Goal: Navigation & Orientation: Find specific page/section

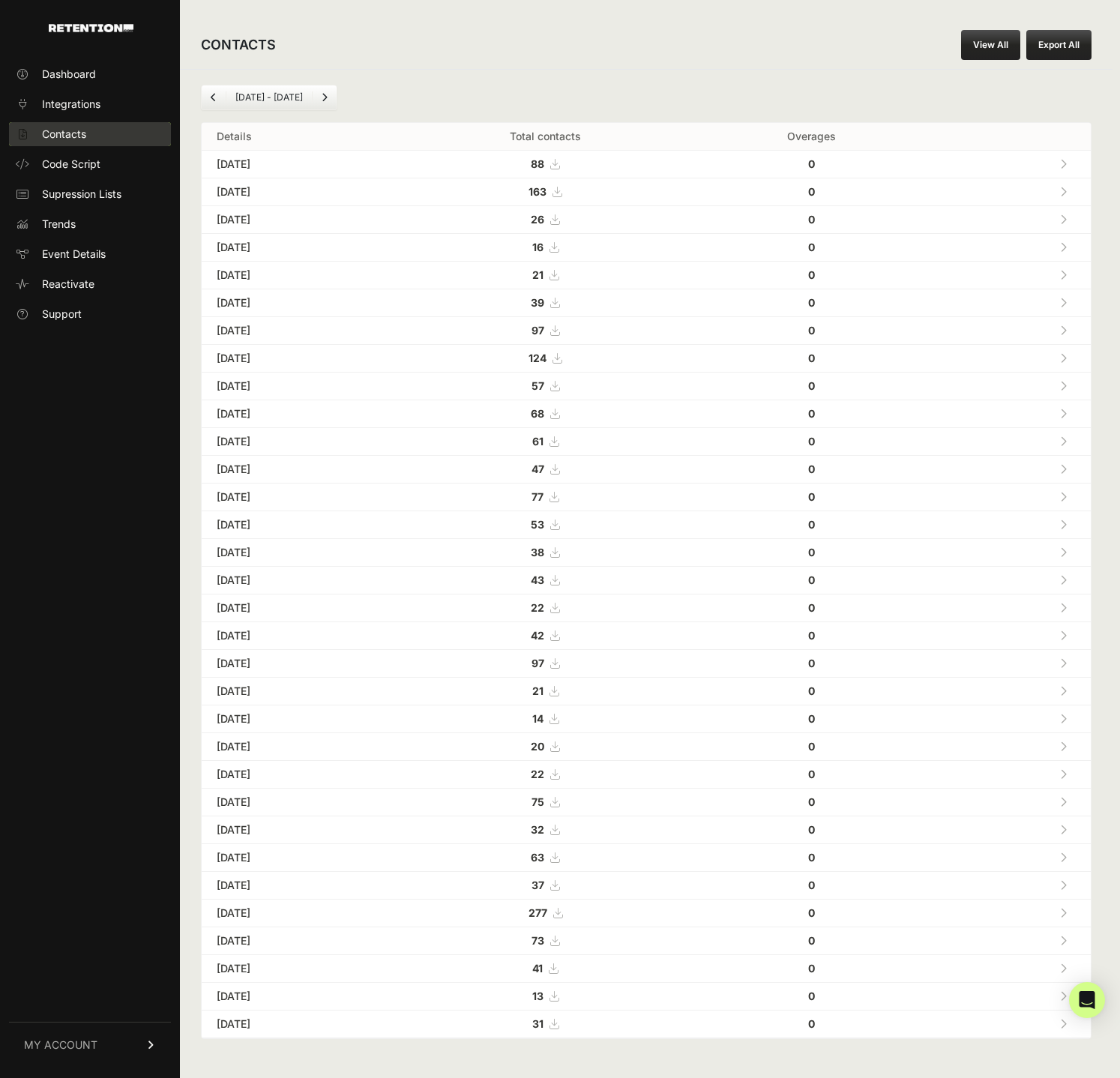
click at [65, 130] on span "Contacts" at bounding box center [63, 134] width 44 height 15
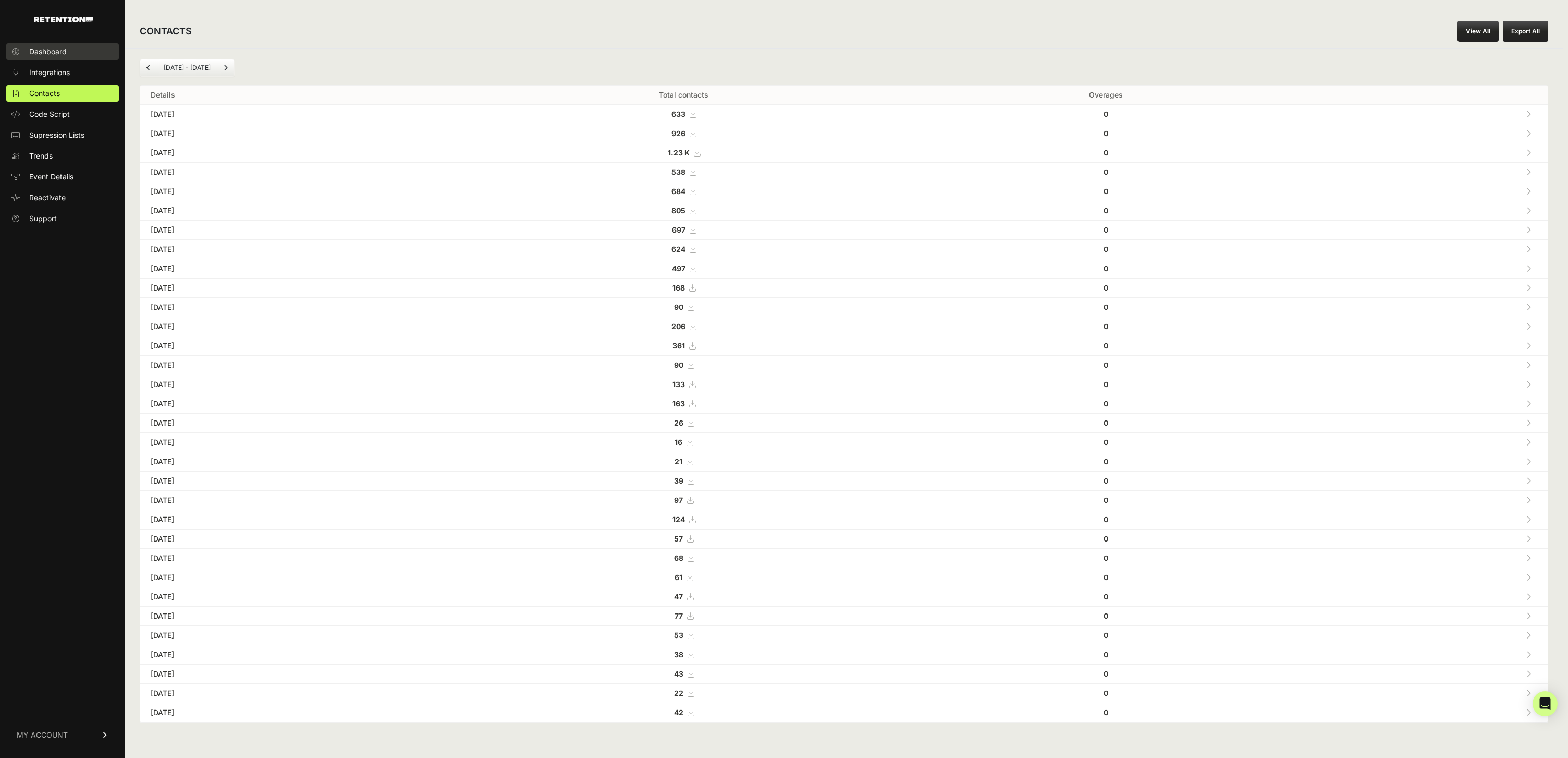
click at [76, 57] on link "Dashboard" at bounding box center [62, 51] width 112 height 16
